Goal: Navigation & Orientation: Go to known website

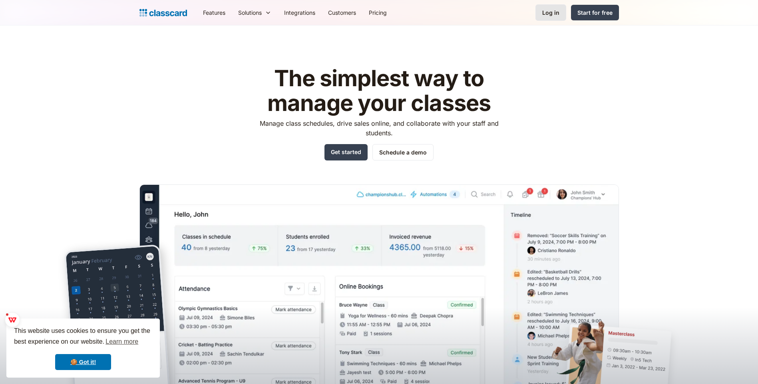
click at [556, 15] on div "Log in" at bounding box center [550, 12] width 17 height 8
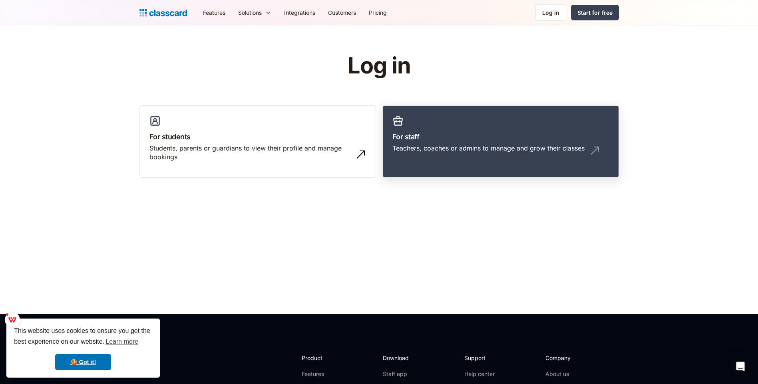
click at [456, 157] on div "Teachers, coaches or admins to manage and grow their classes" at bounding box center [500, 151] width 217 height 15
